Goal: Use online tool/utility: Use online tool/utility

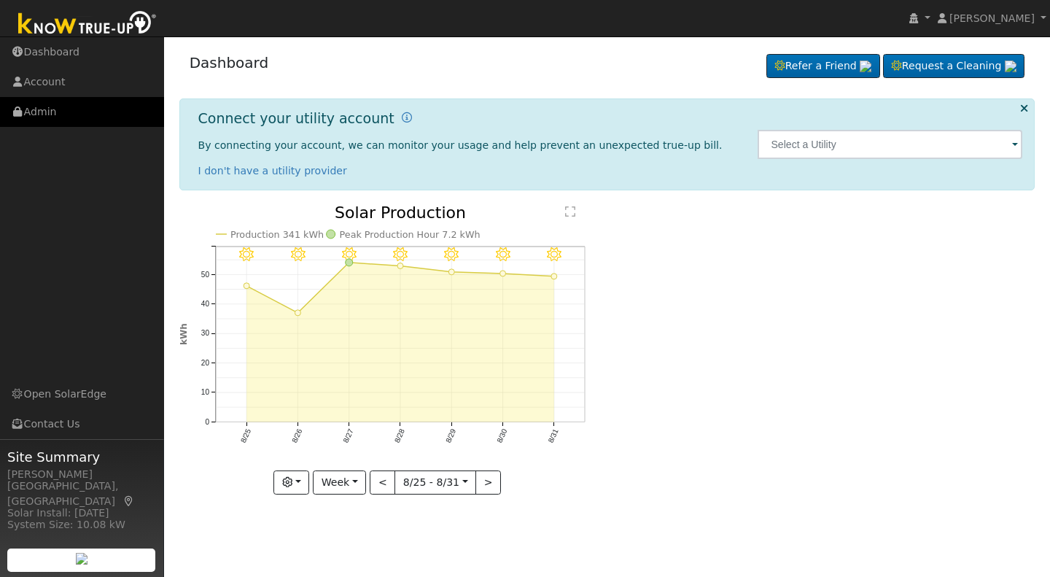
click at [40, 115] on link "Admin" at bounding box center [82, 112] width 164 height 30
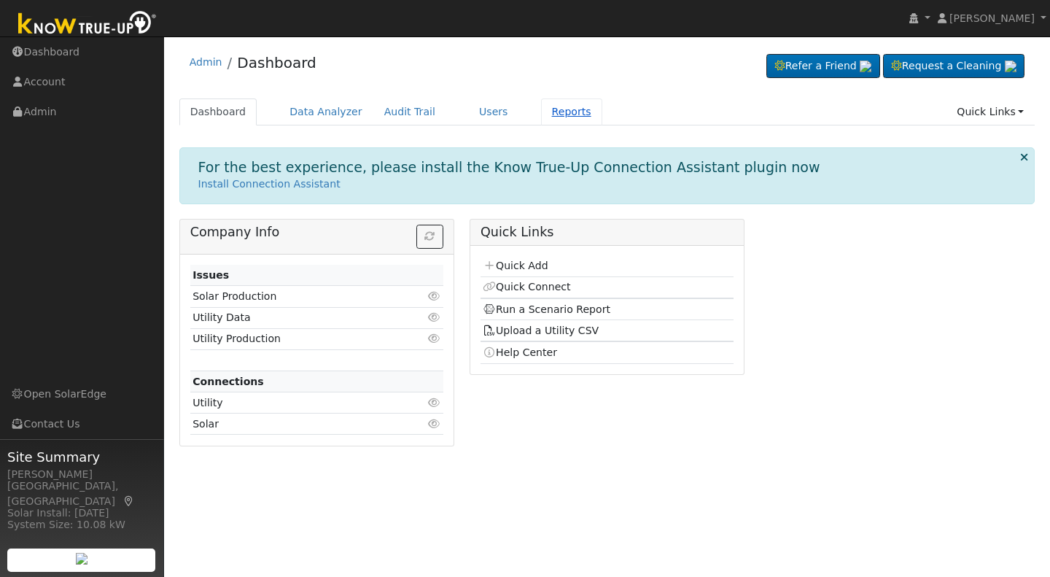
click at [548, 112] on link "Reports" at bounding box center [571, 111] width 61 height 27
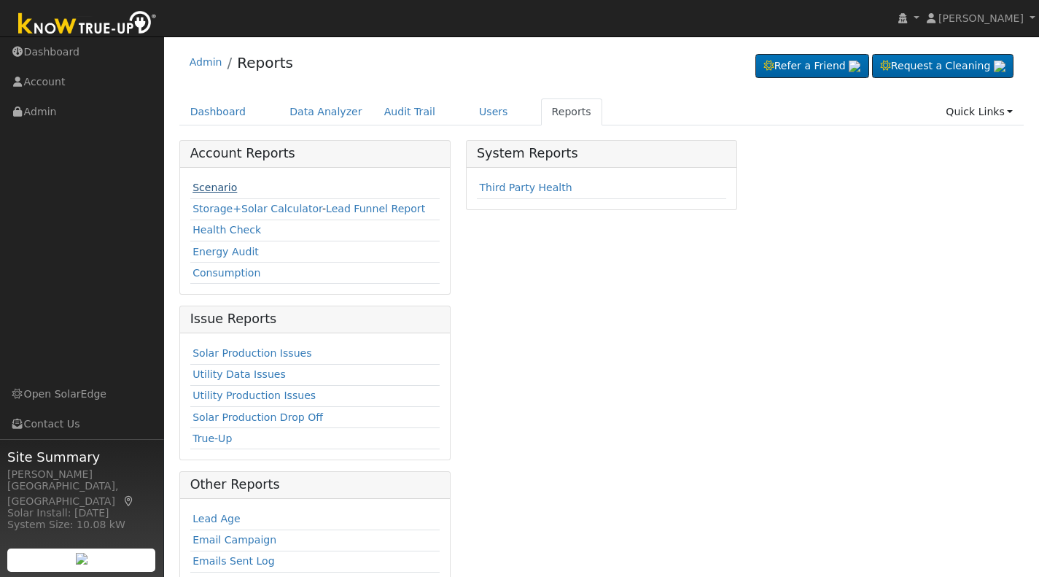
click at [202, 183] on link "Scenario" at bounding box center [215, 188] width 44 height 12
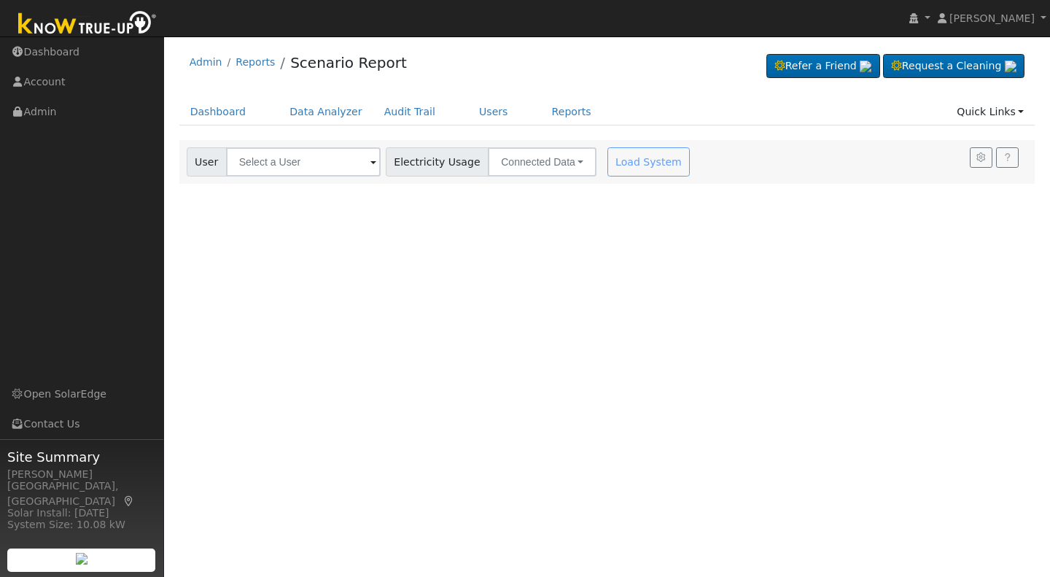
click at [370, 164] on span at bounding box center [373, 163] width 6 height 17
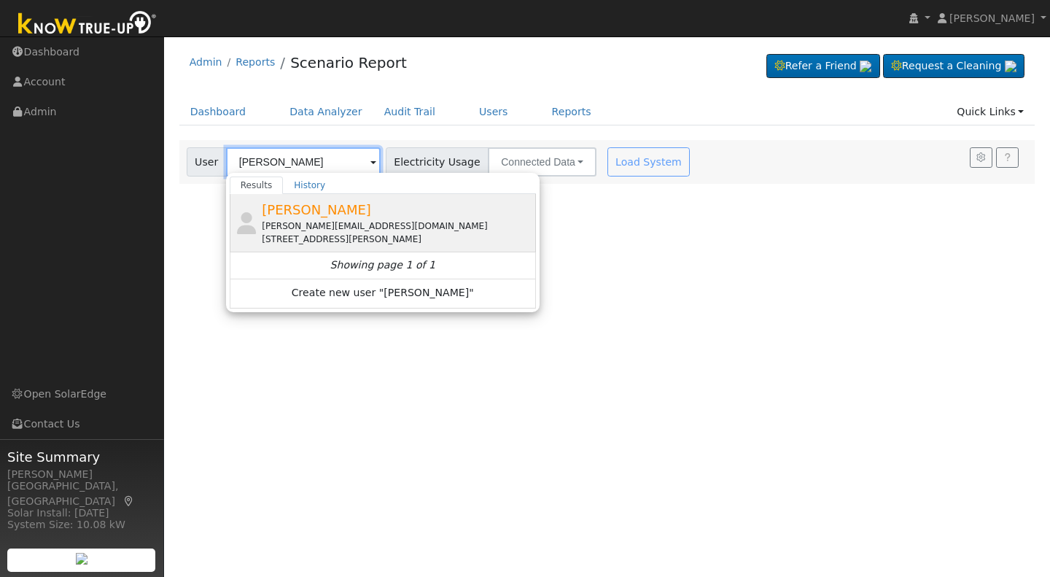
type input "Pam Frazier"
click at [290, 214] on span "Pam Frazier" at bounding box center [316, 209] width 109 height 15
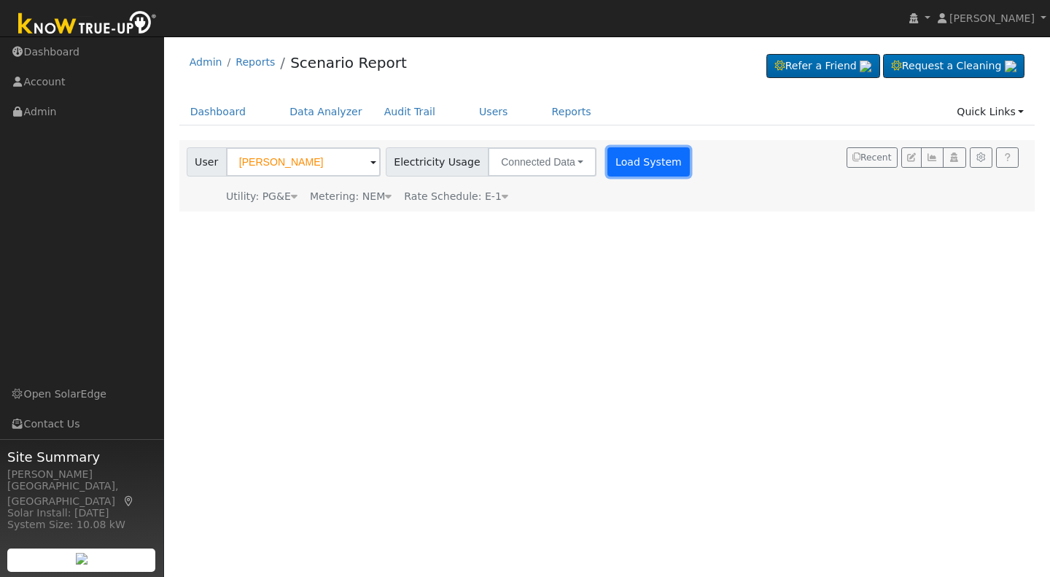
click at [637, 166] on button "Load System" at bounding box center [649, 161] width 83 height 29
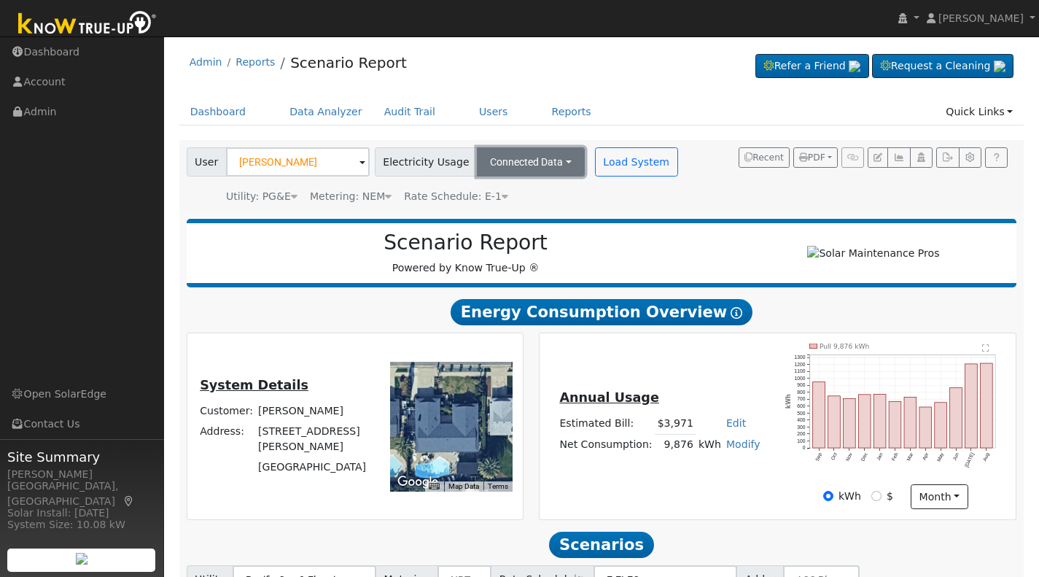
click at [519, 166] on button "Connected Data" at bounding box center [531, 161] width 108 height 29
click at [483, 212] on link "Estimated Data" at bounding box center [533, 215] width 104 height 20
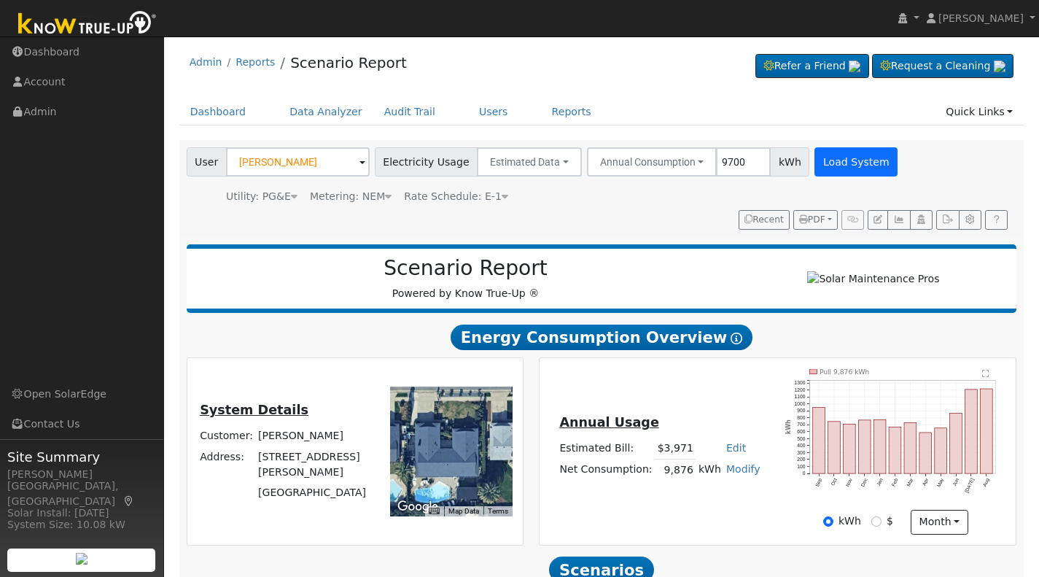
type input "9700"
click at [829, 168] on button "Load System" at bounding box center [856, 161] width 83 height 29
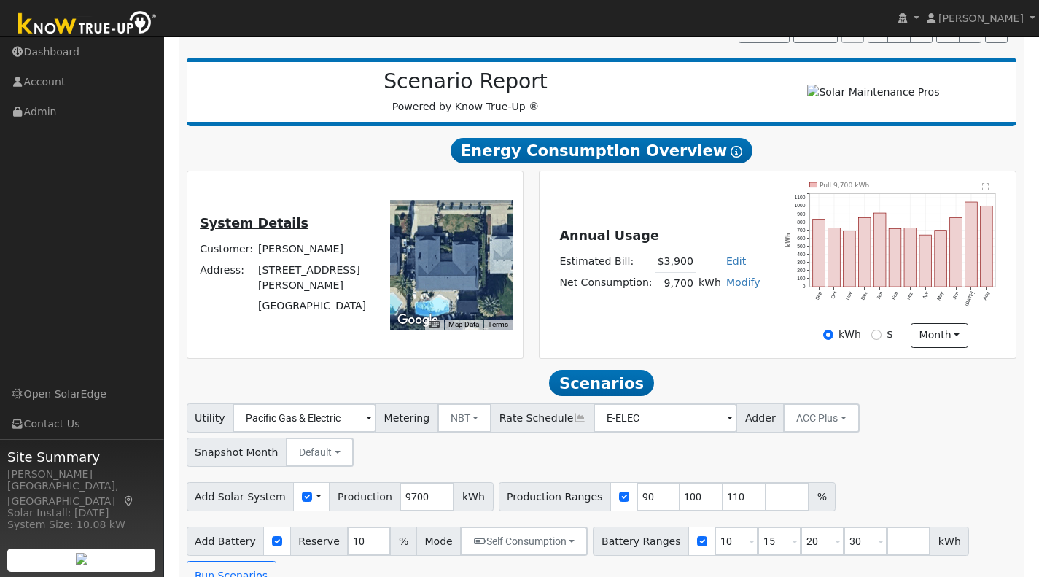
scroll to position [187, 0]
click at [766, 481] on input "number" at bounding box center [788, 495] width 44 height 29
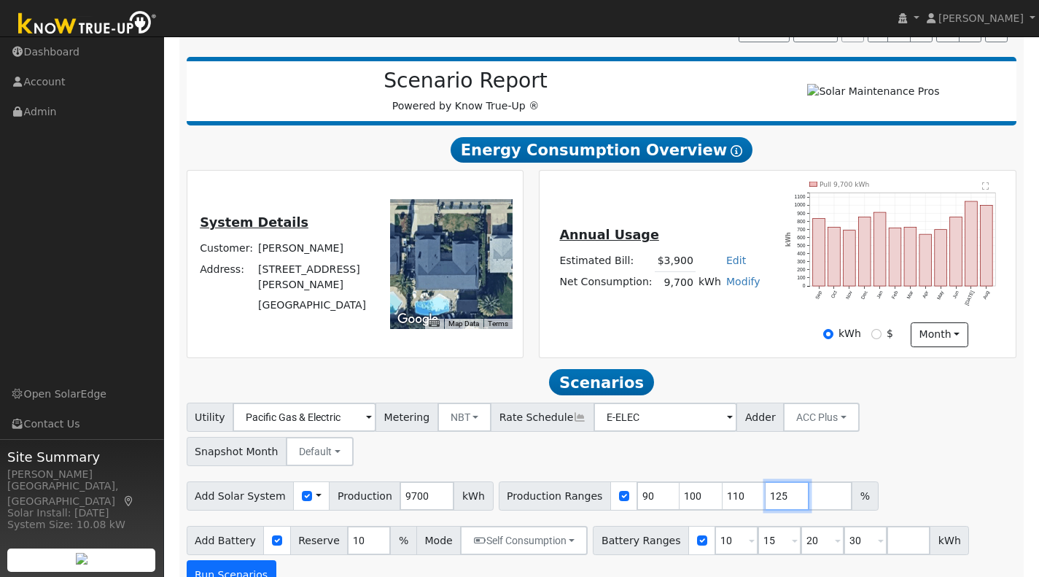
type input "125"
click at [221, 560] on button "Run Scenarios" at bounding box center [232, 574] width 90 height 29
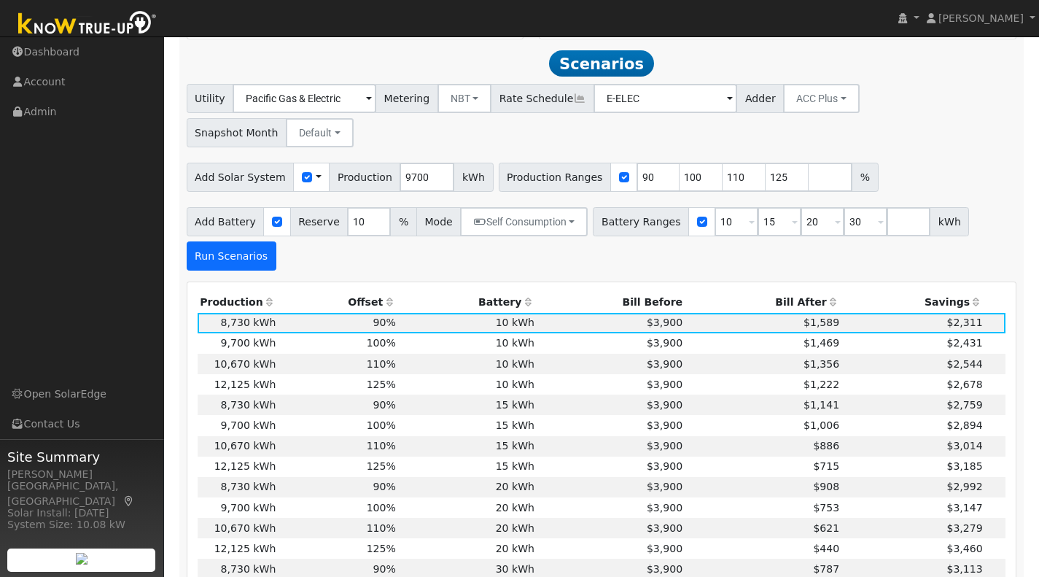
scroll to position [519, 0]
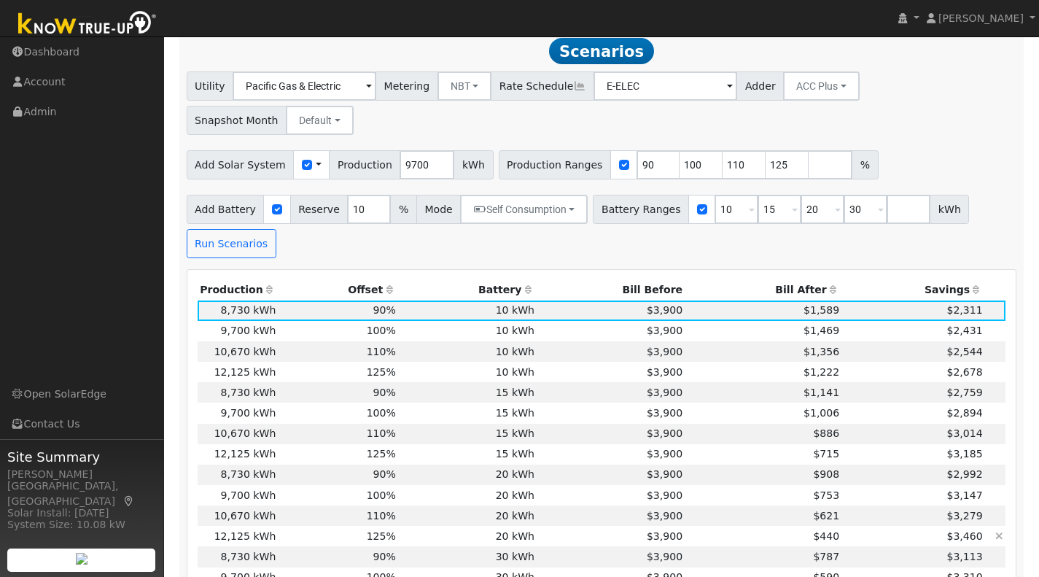
click at [323, 526] on td "125%" at bounding box center [339, 536] width 120 height 20
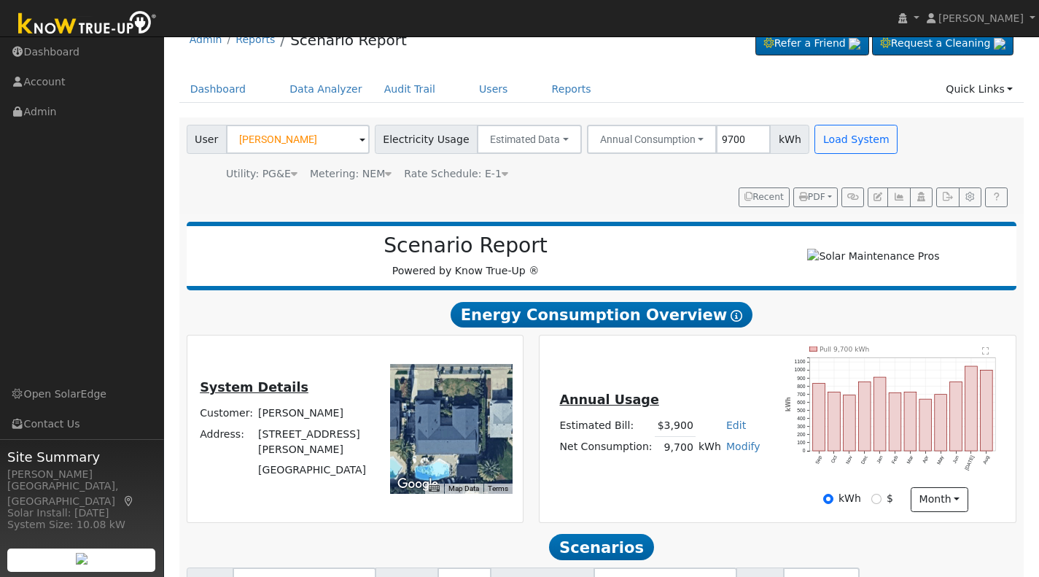
scroll to position [18, 0]
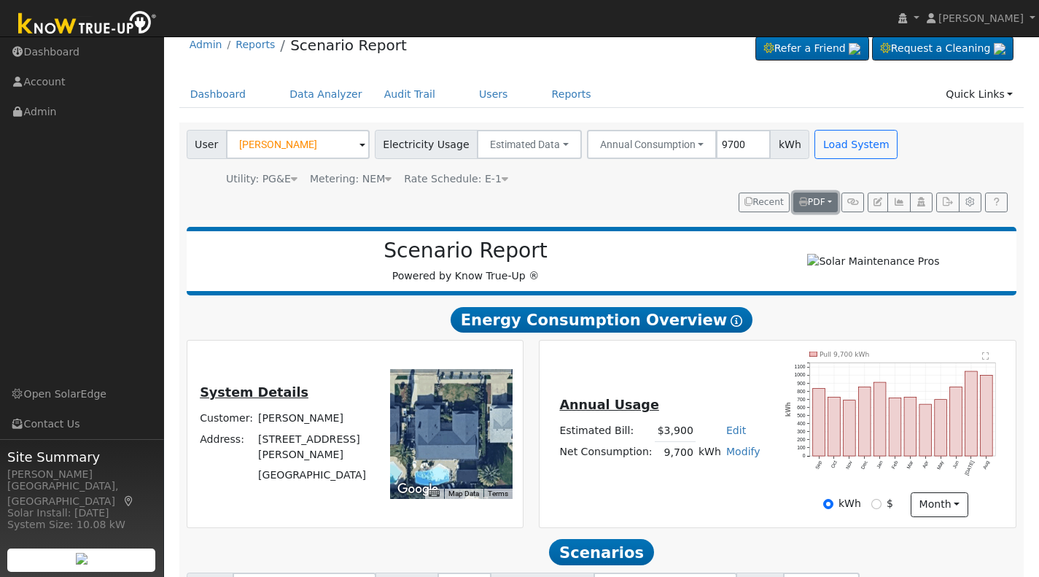
click at [805, 204] on icon "button" at bounding box center [803, 202] width 9 height 9
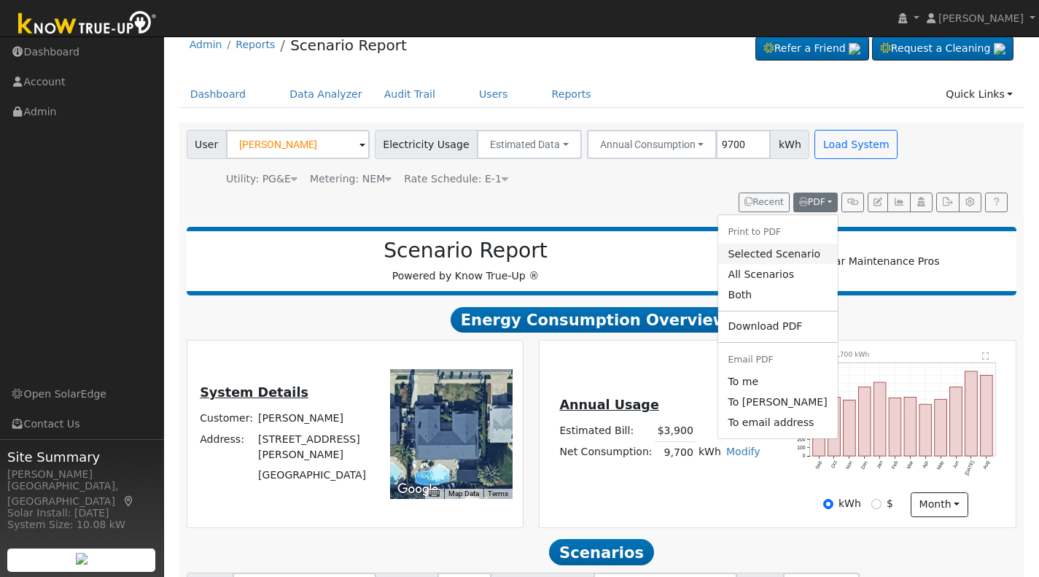
click at [757, 257] on link "Selected Scenario" at bounding box center [778, 254] width 120 height 20
